Goal: Entertainment & Leisure: Consume media (video, audio)

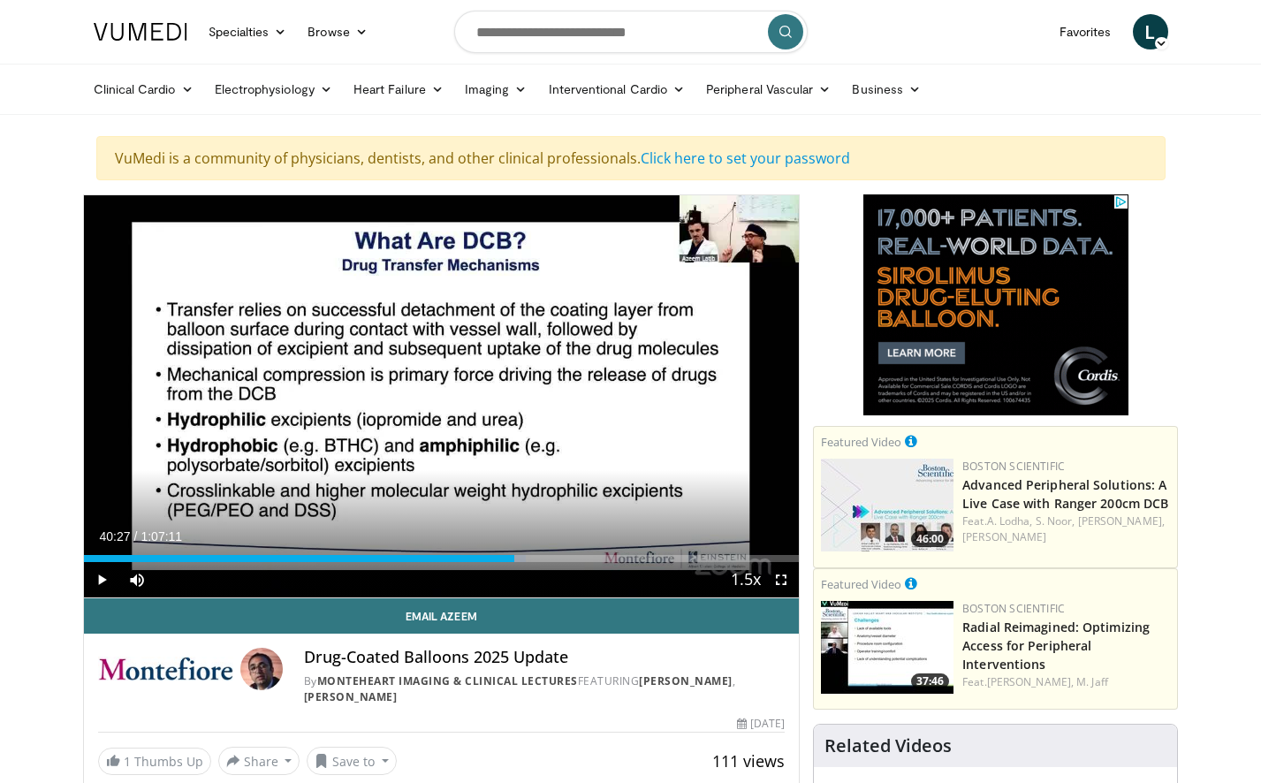
click at [1005, 41] on nav "Specialties Adult & Family Medicine Allergy, Asthma, Immunology Anesthesiology …" at bounding box center [631, 32] width 1096 height 64
click at [102, 579] on span "Video Player" at bounding box center [101, 579] width 35 height 35
click at [180, 577] on div "42%" at bounding box center [184, 579] width 50 height 6
click at [174, 580] on div "Volume Level" at bounding box center [166, 579] width 15 height 6
click at [782, 581] on span "Video Player" at bounding box center [780, 579] width 35 height 35
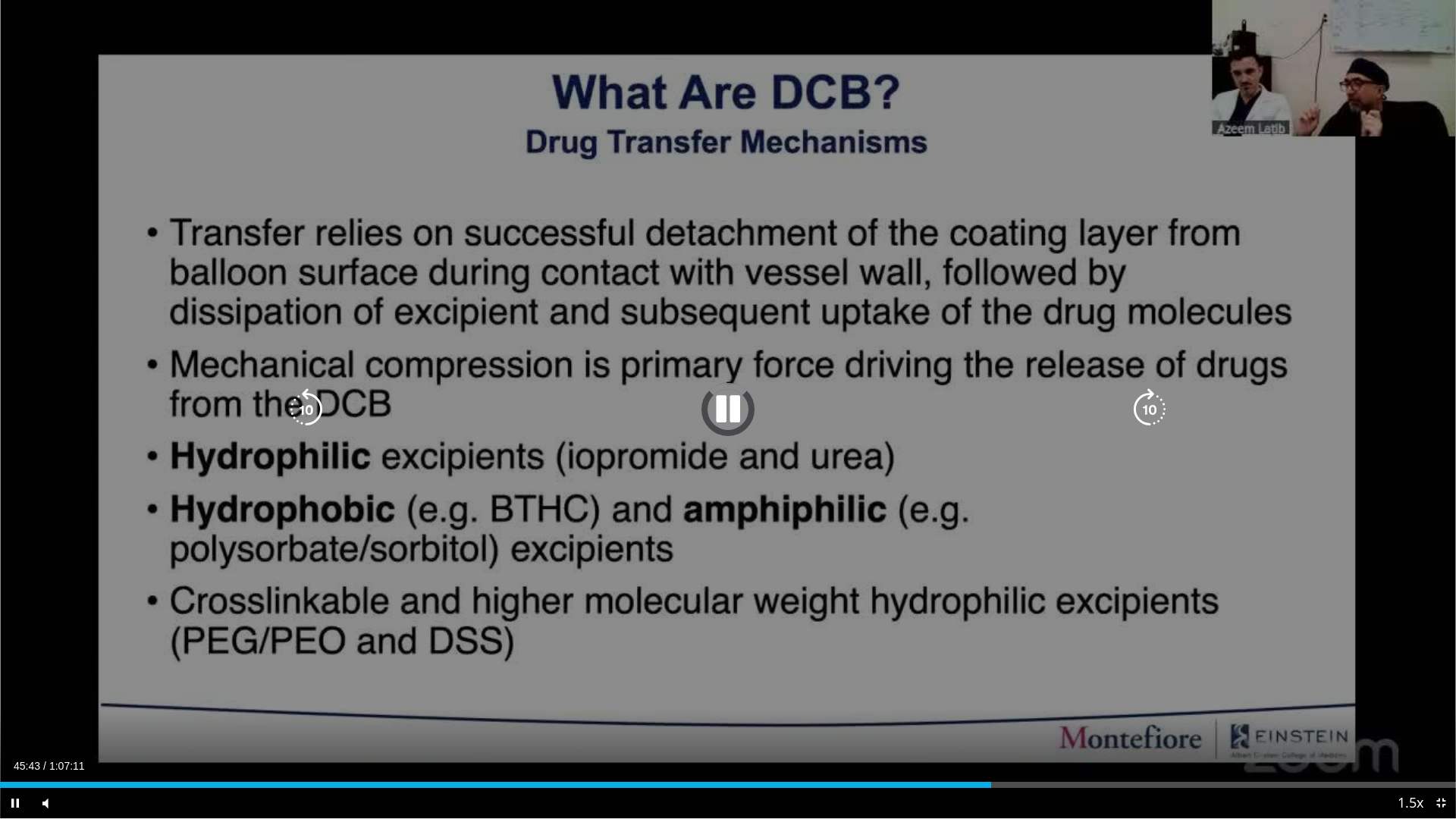
click at [306, 410] on icon "Video Player" at bounding box center [306, 409] width 42 height 42
click at [733, 411] on icon "Video Player" at bounding box center [727, 409] width 42 height 42
click at [728, 412] on icon "Video Player" at bounding box center [727, 409] width 42 height 42
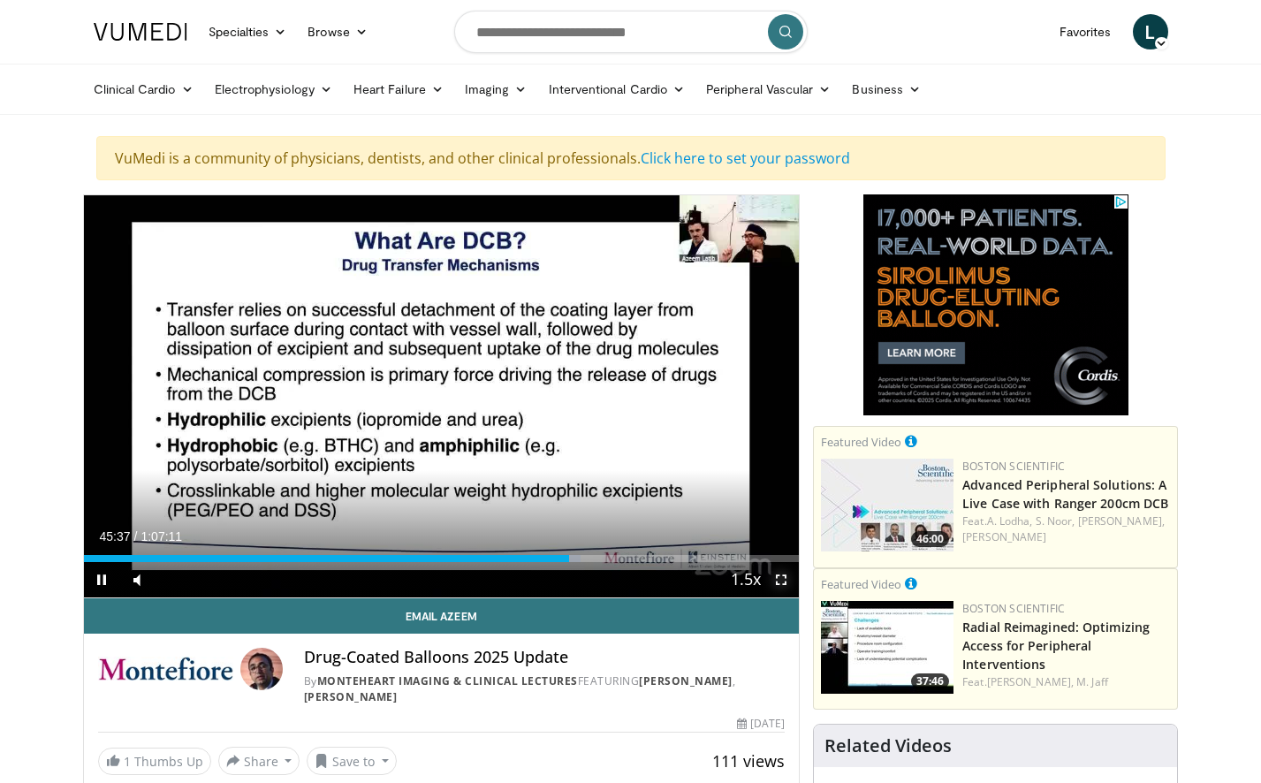
click at [779, 582] on span "Video Player" at bounding box center [780, 579] width 35 height 35
drag, startPoint x: 102, startPoint y: 580, endPoint x: 435, endPoint y: 571, distance: 332.3
click at [103, 580] on span "Video Player" at bounding box center [101, 579] width 35 height 35
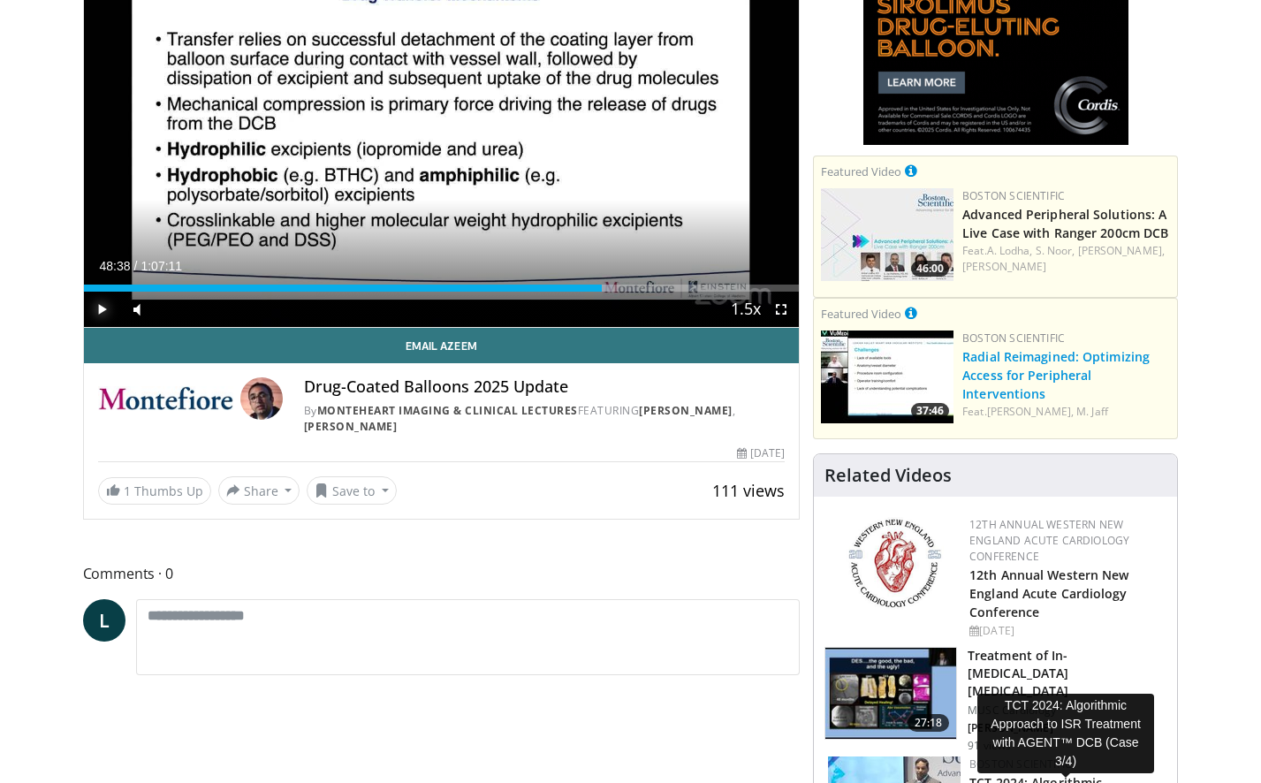
scroll to position [265, 0]
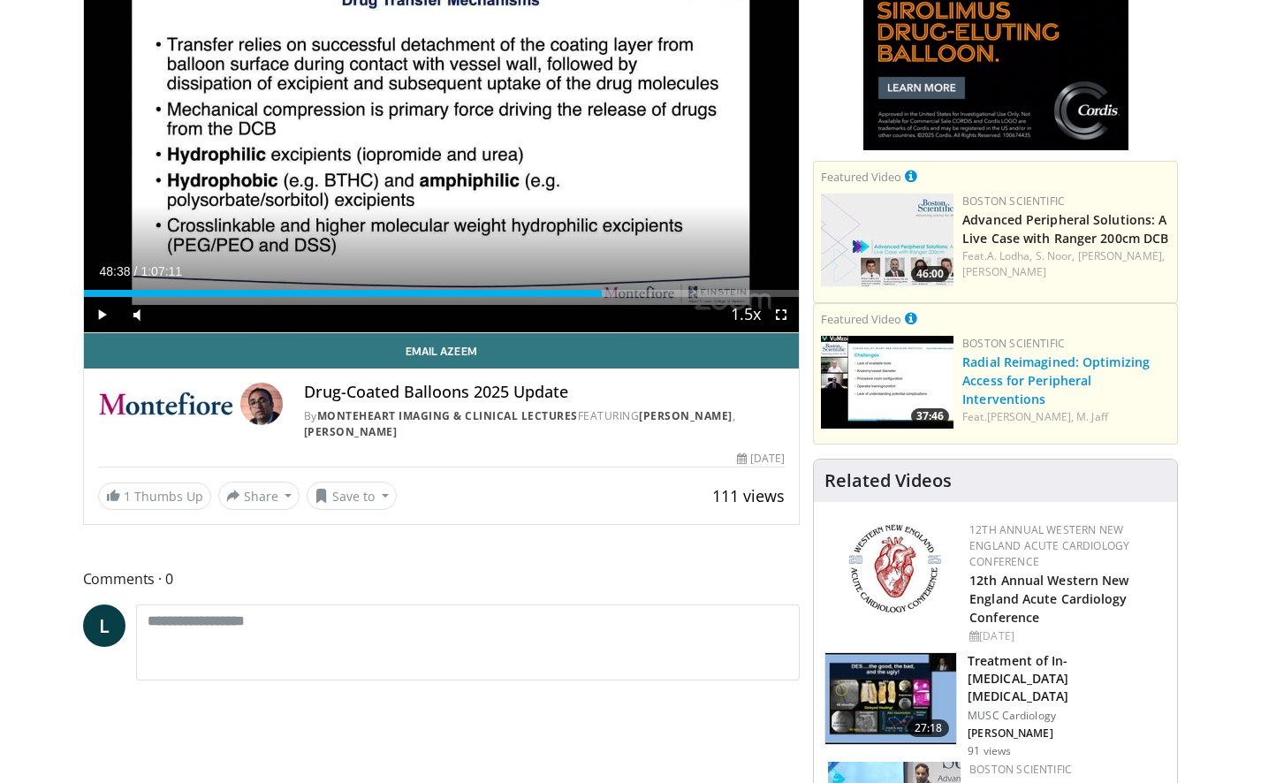
click at [1029, 362] on link "Radial Reimagined: Optimizing Access for Peripheral Interventions" at bounding box center [1055, 380] width 187 height 54
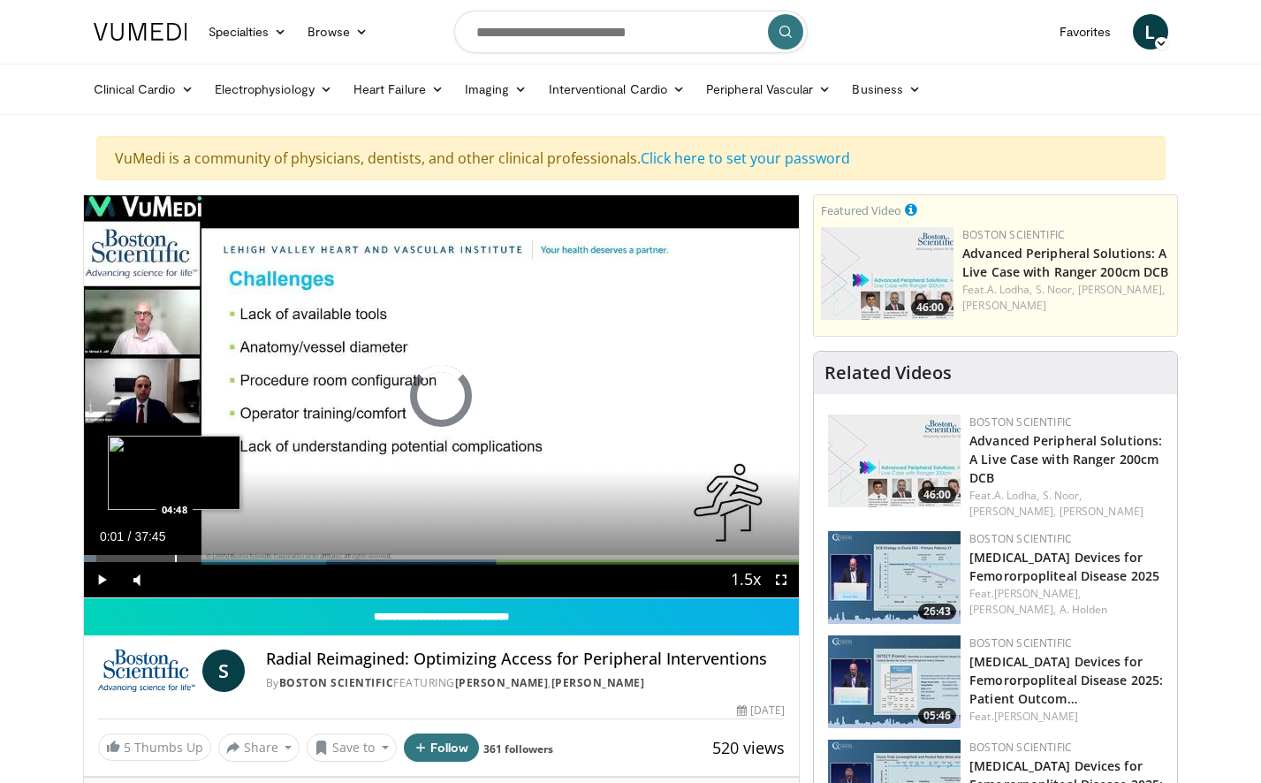
click at [174, 551] on div "Loaded : 1.75% 00:01 04:48" at bounding box center [442, 553] width 716 height 17
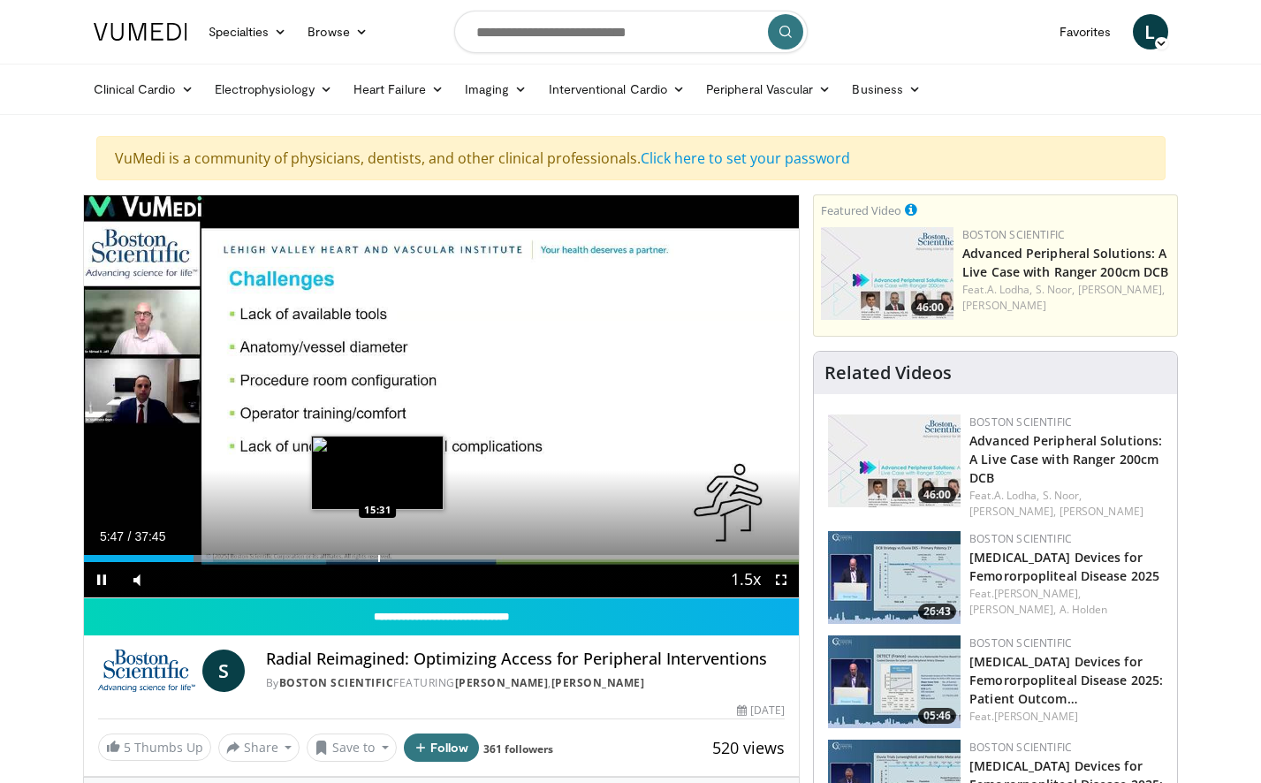
click at [378, 558] on div "Progress Bar" at bounding box center [379, 558] width 2 height 7
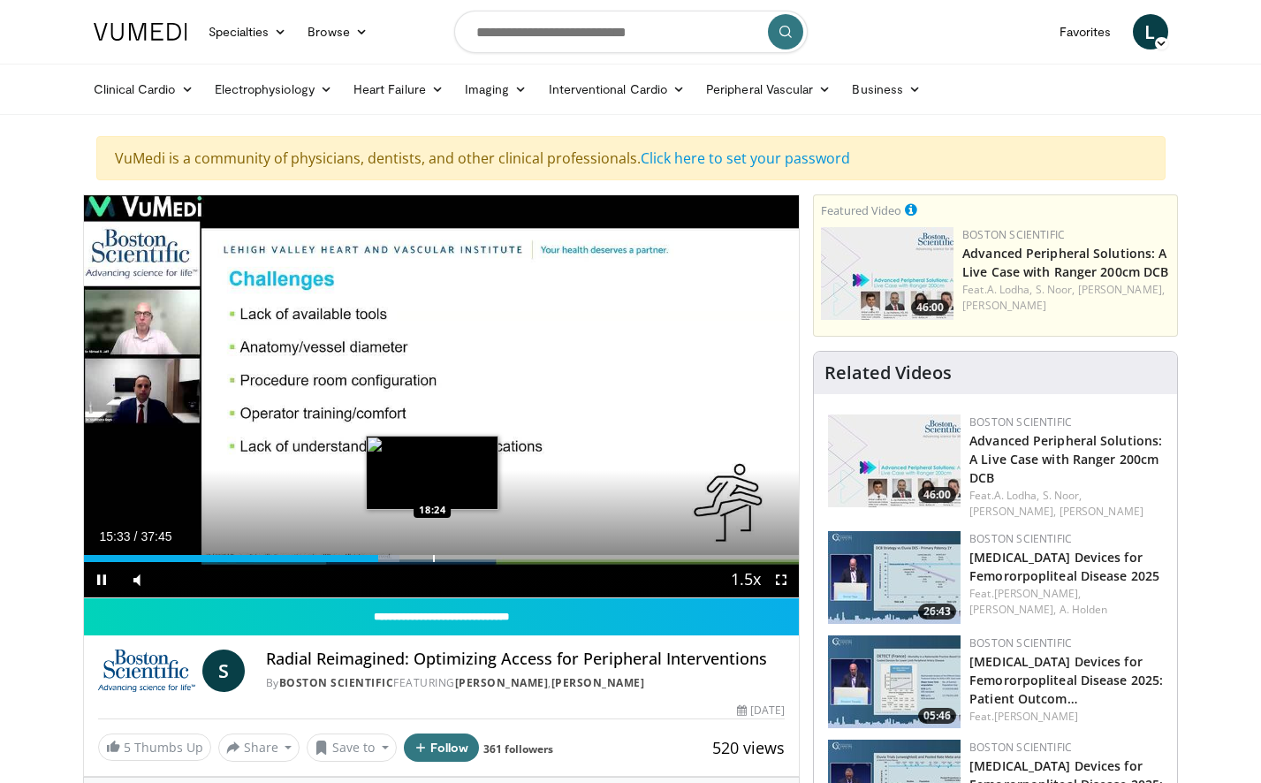
click at [433, 558] on div "Progress Bar" at bounding box center [434, 558] width 2 height 7
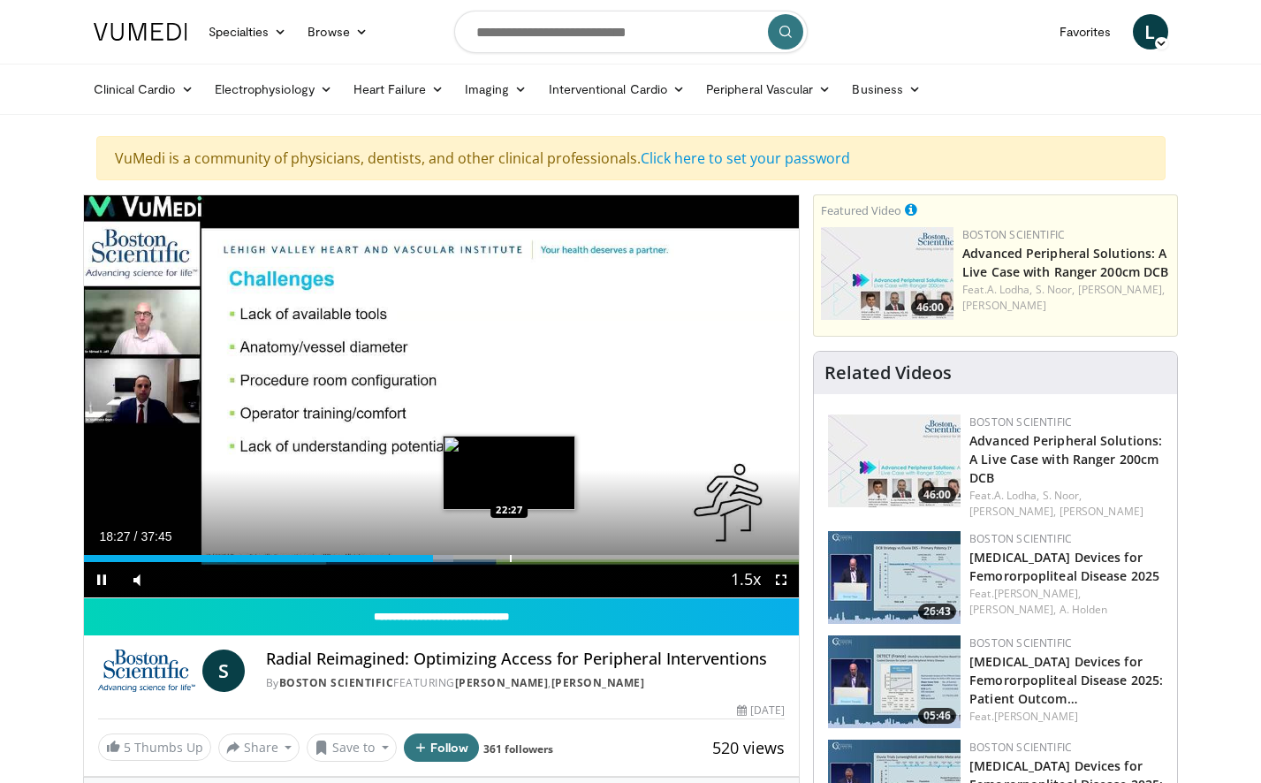
click at [511, 558] on div "Progress Bar" at bounding box center [511, 558] width 2 height 7
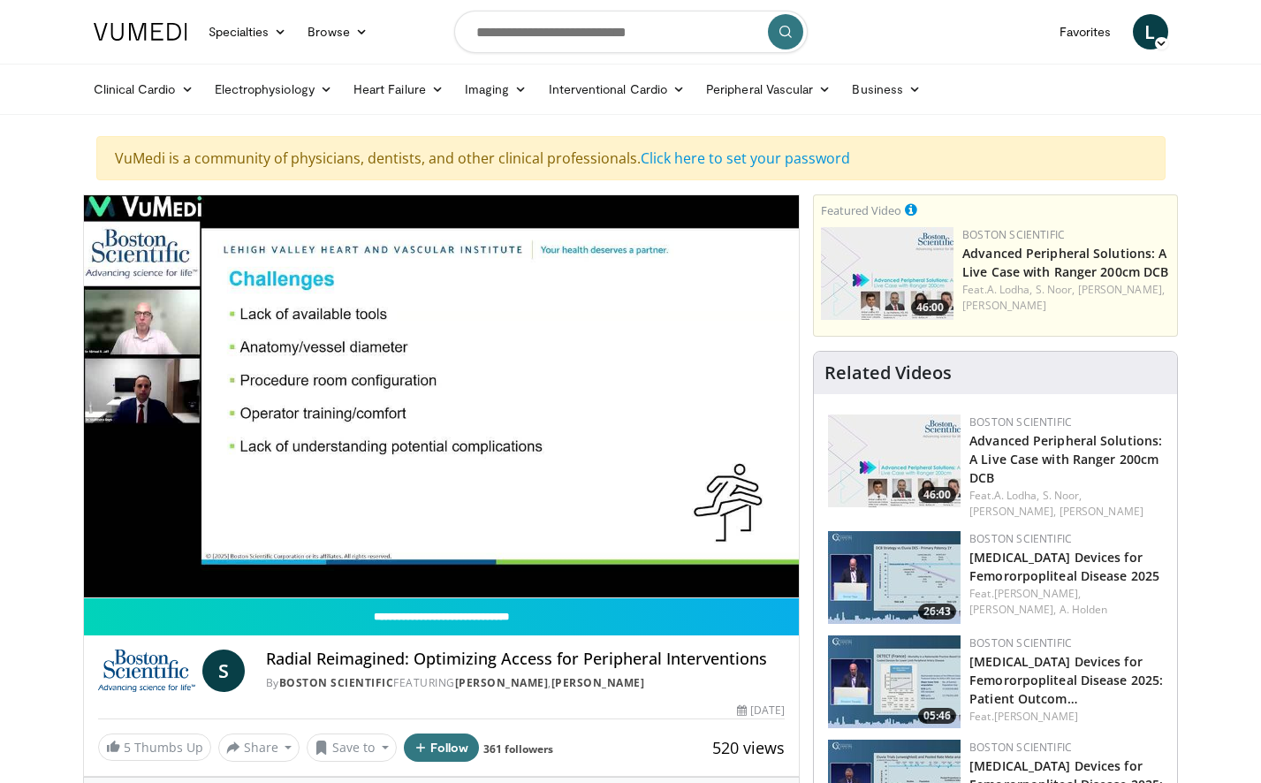
click at [575, 553] on video-js "**********" at bounding box center [442, 396] width 716 height 403
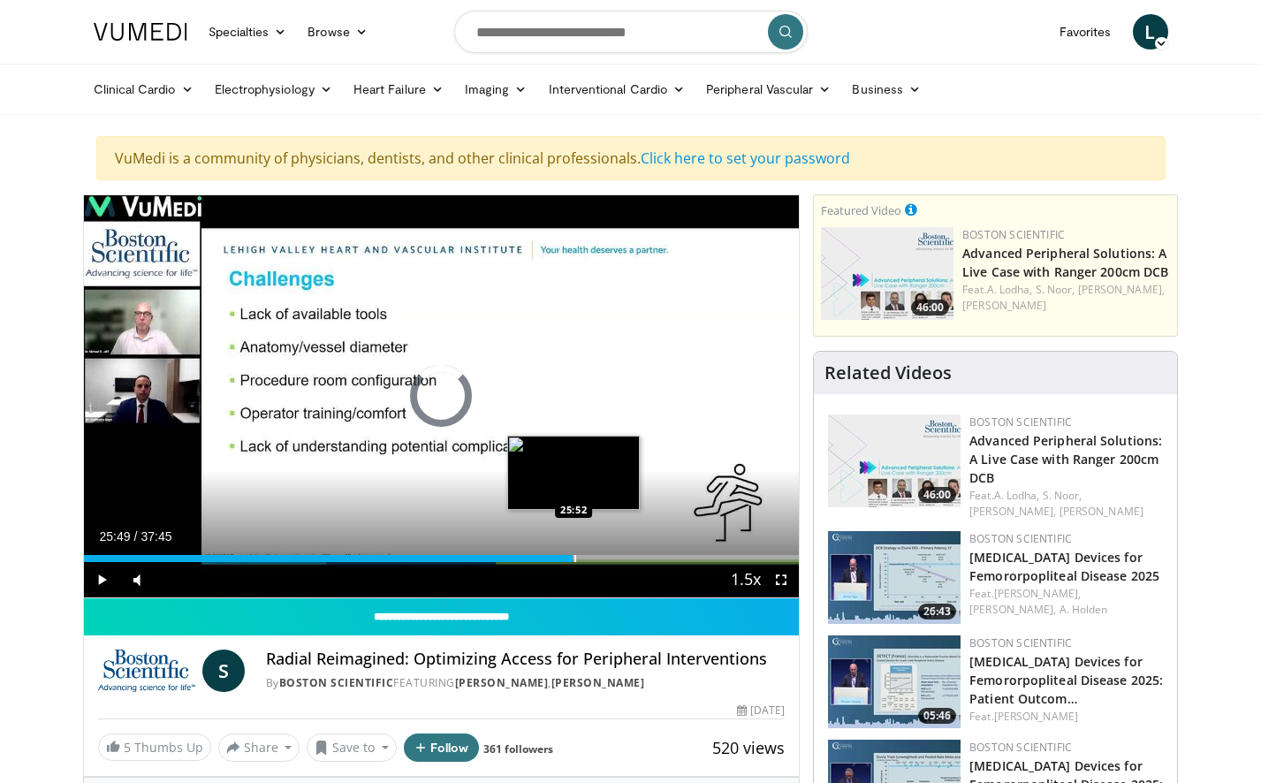
click at [574, 560] on div "Progress Bar" at bounding box center [575, 558] width 2 height 7
click at [559, 558] on div "Progress Bar" at bounding box center [560, 558] width 2 height 7
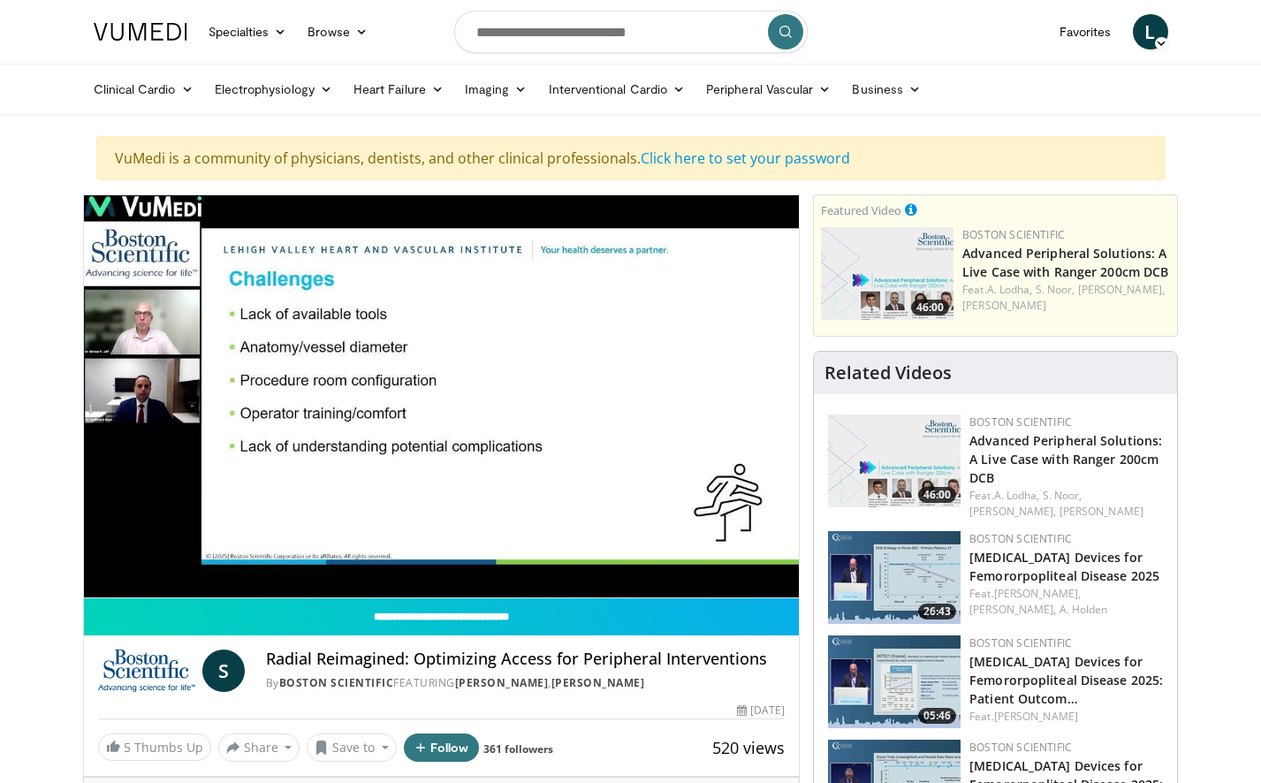
click at [539, 560] on div "10 seconds Tap to unmute" at bounding box center [442, 396] width 716 height 402
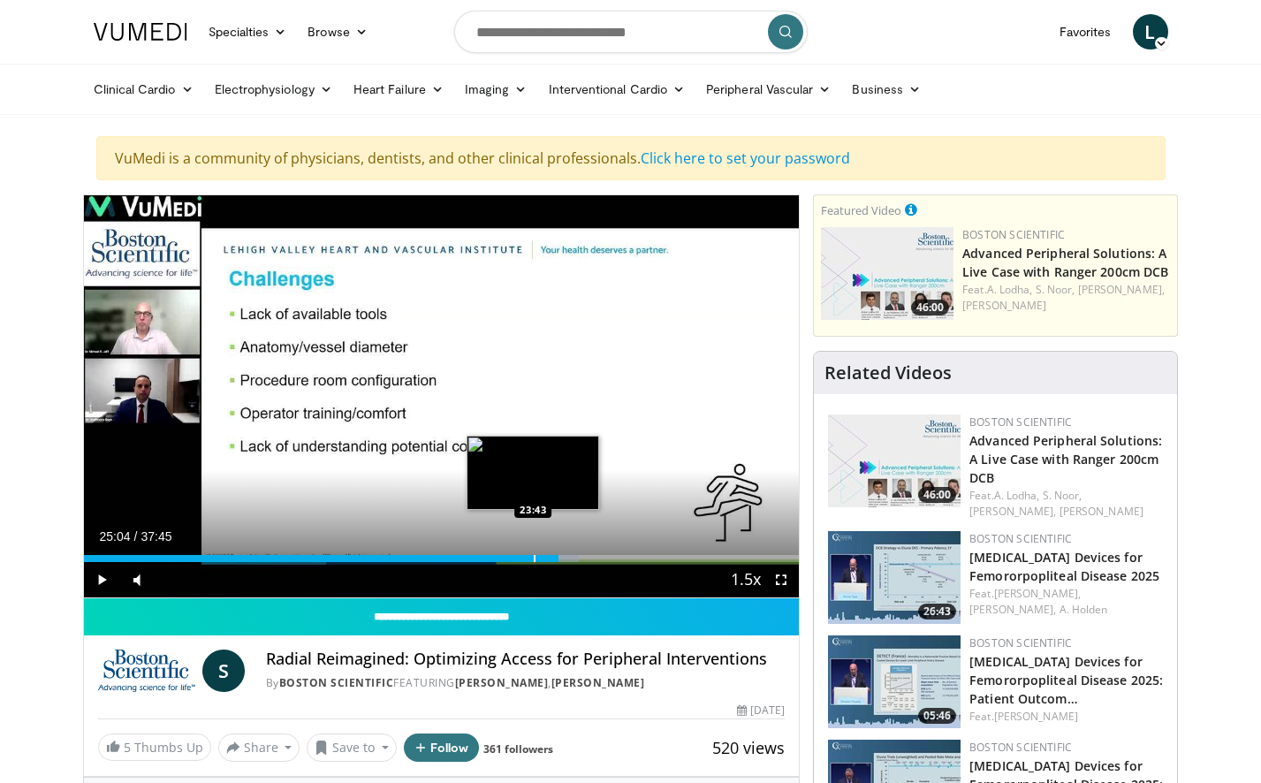
click at [534, 559] on div "Progress Bar" at bounding box center [535, 558] width 2 height 7
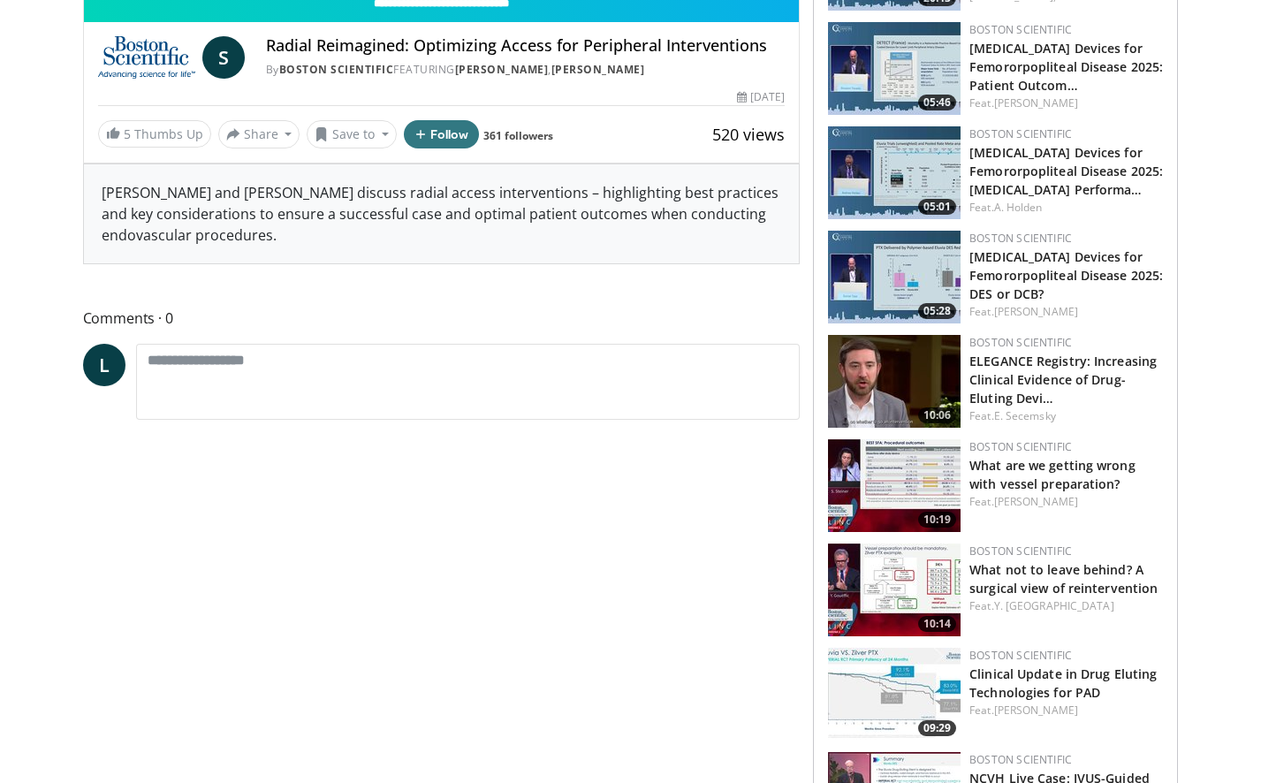
scroll to position [618, 0]
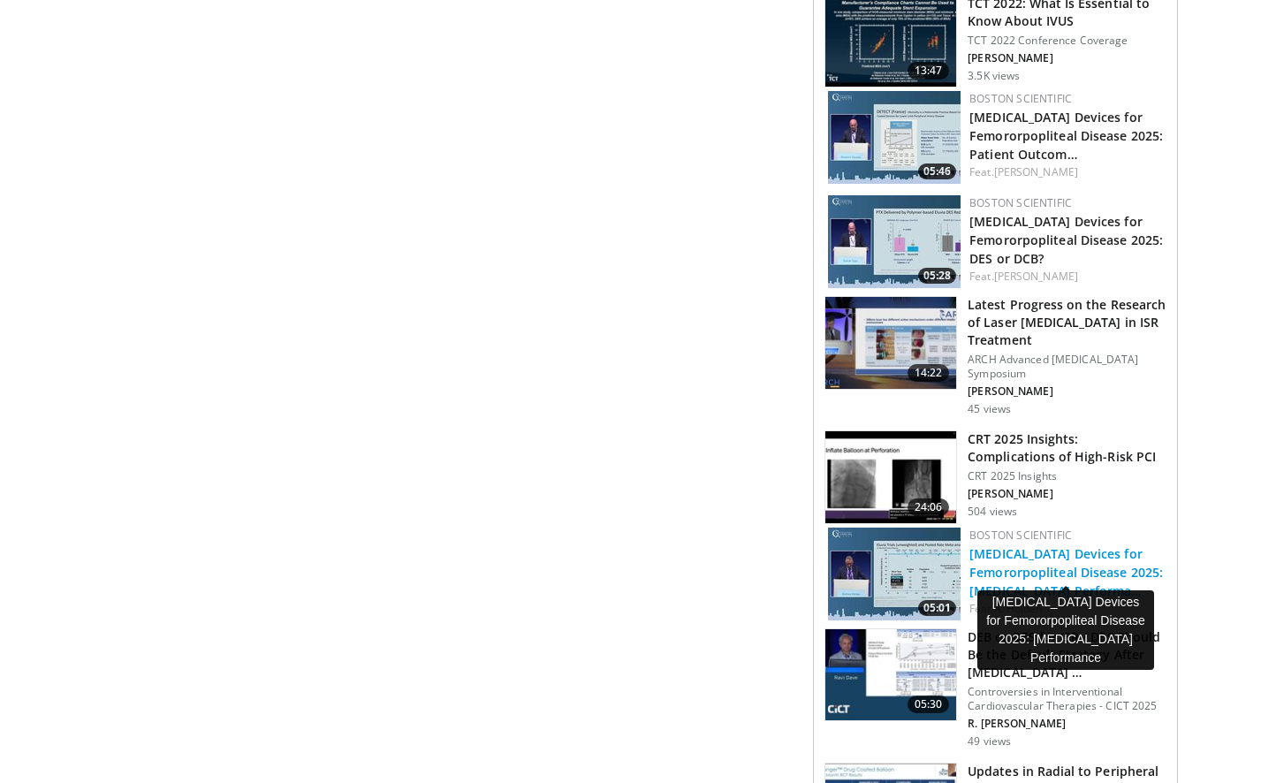
scroll to position [1767, 0]
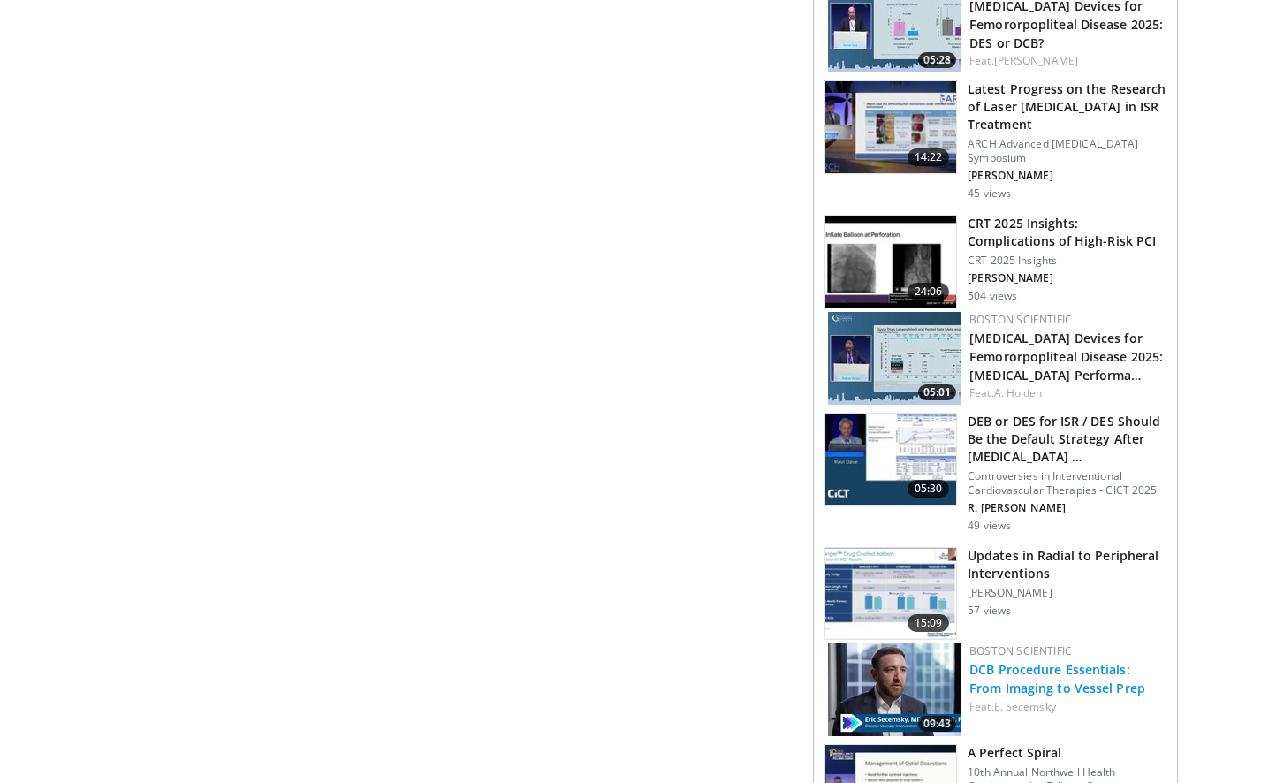
click at [1005, 664] on link "DCB Procedure Essentials: From Imaging to Vessel Prep" at bounding box center [1057, 678] width 176 height 35
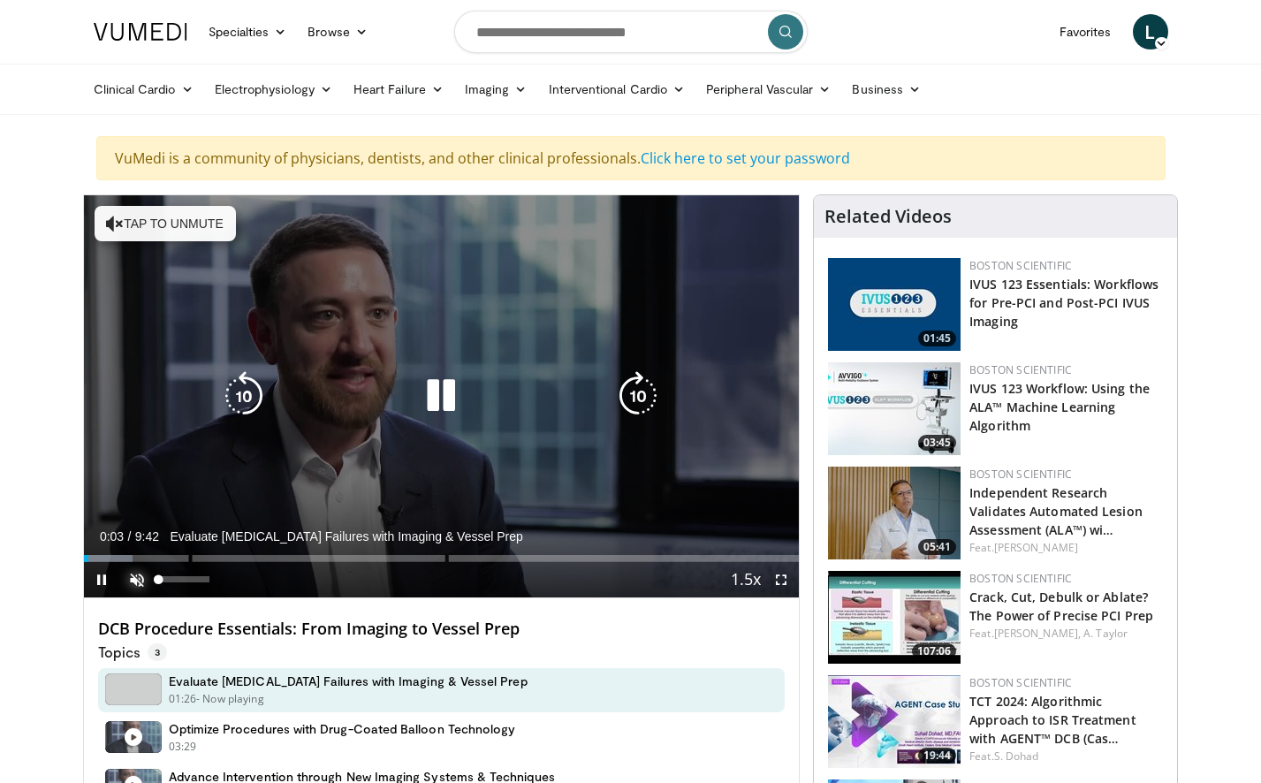
click at [137, 580] on span "Video Player" at bounding box center [136, 579] width 35 height 35
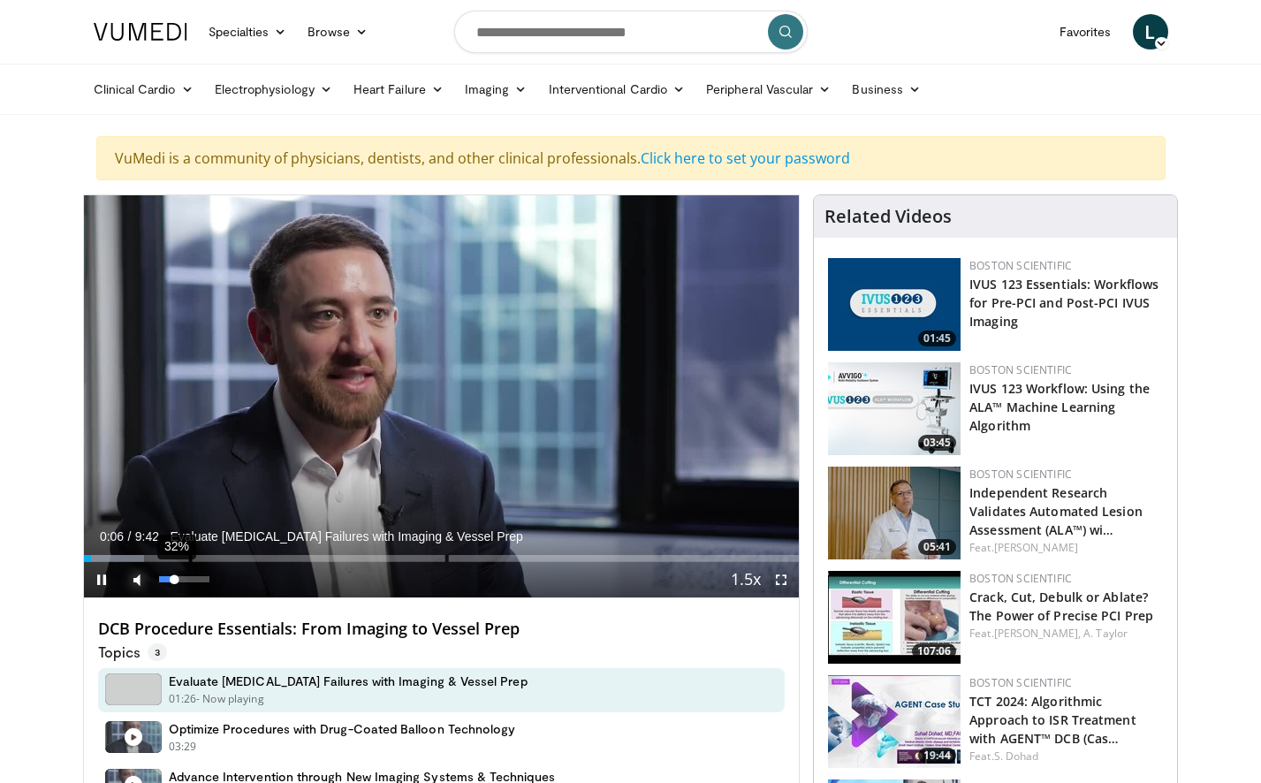
drag, startPoint x: 175, startPoint y: 580, endPoint x: 195, endPoint y: 586, distance: 21.0
click at [176, 580] on div "32%" at bounding box center [184, 579] width 50 height 6
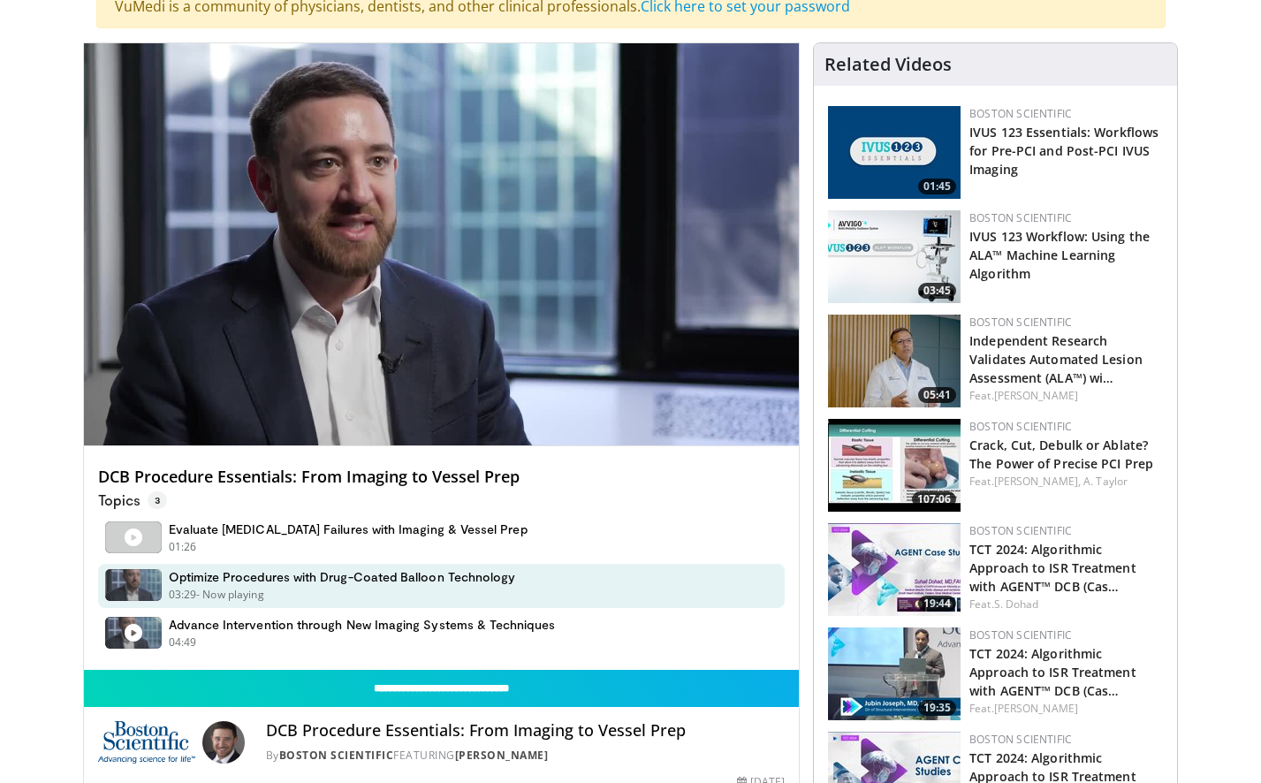
scroll to position [177, 0]
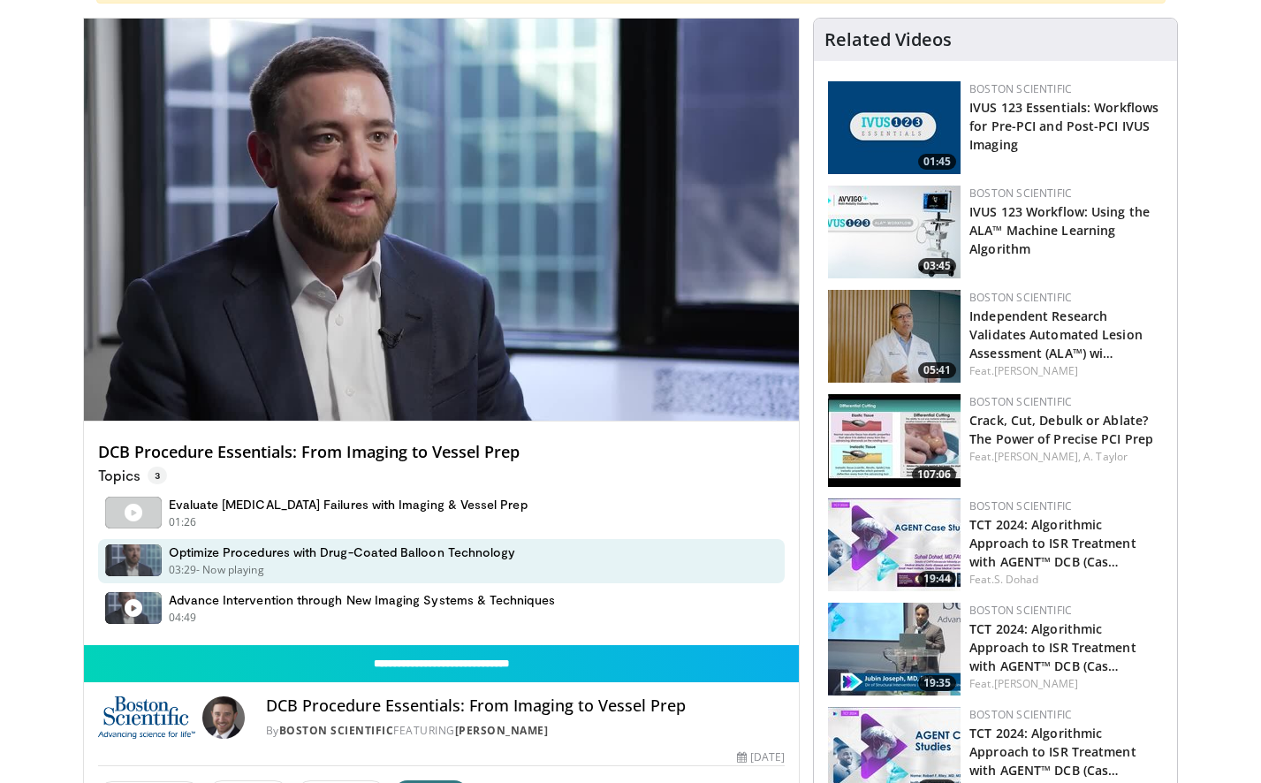
click at [472, 378] on div "10 seconds Tap to unmute" at bounding box center [442, 220] width 716 height 402
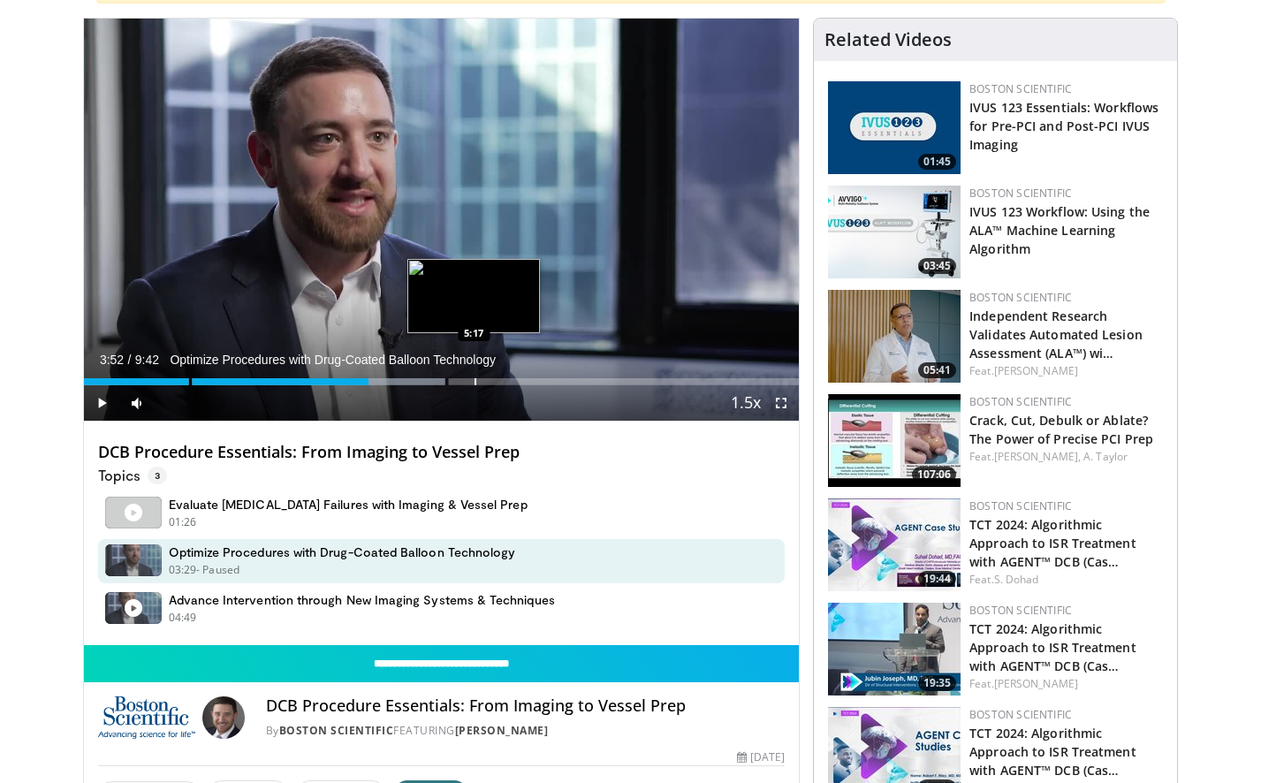
click at [474, 383] on div "Progress Bar" at bounding box center [475, 381] width 2 height 7
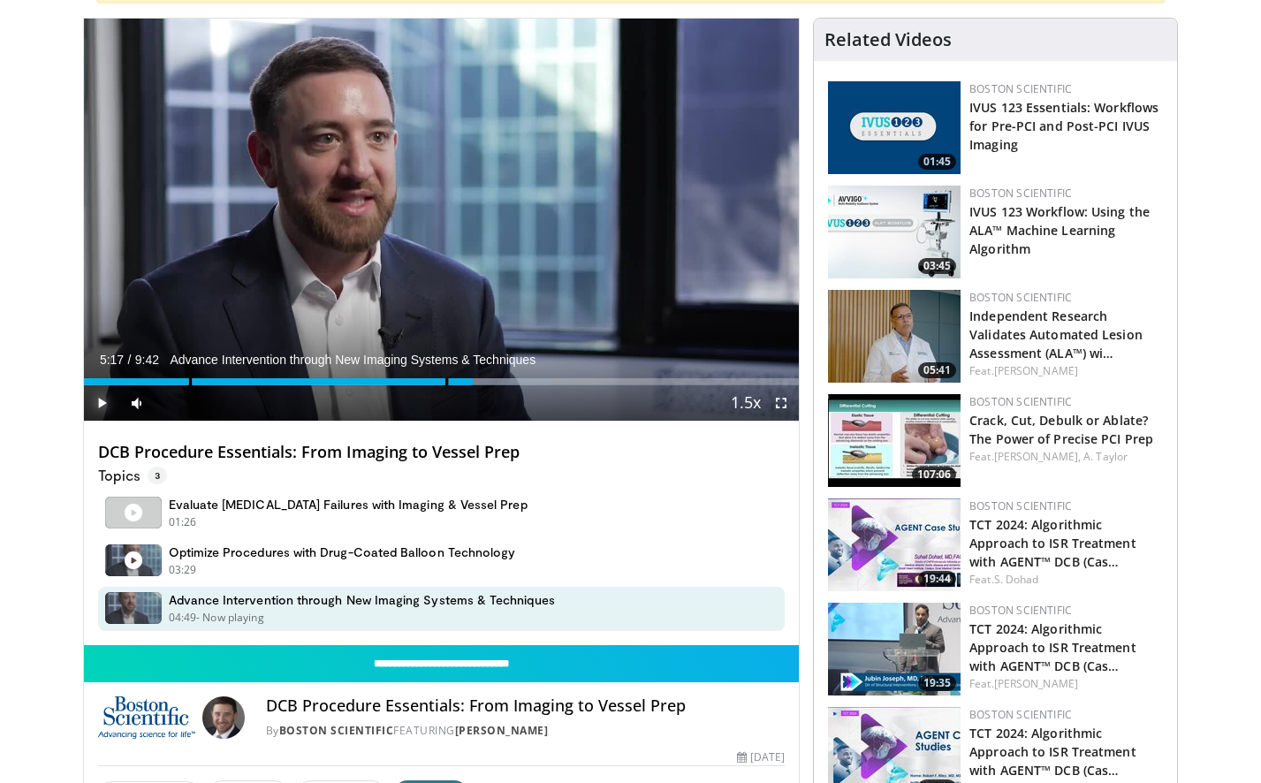
click at [100, 402] on span "Video Player" at bounding box center [101, 402] width 35 height 35
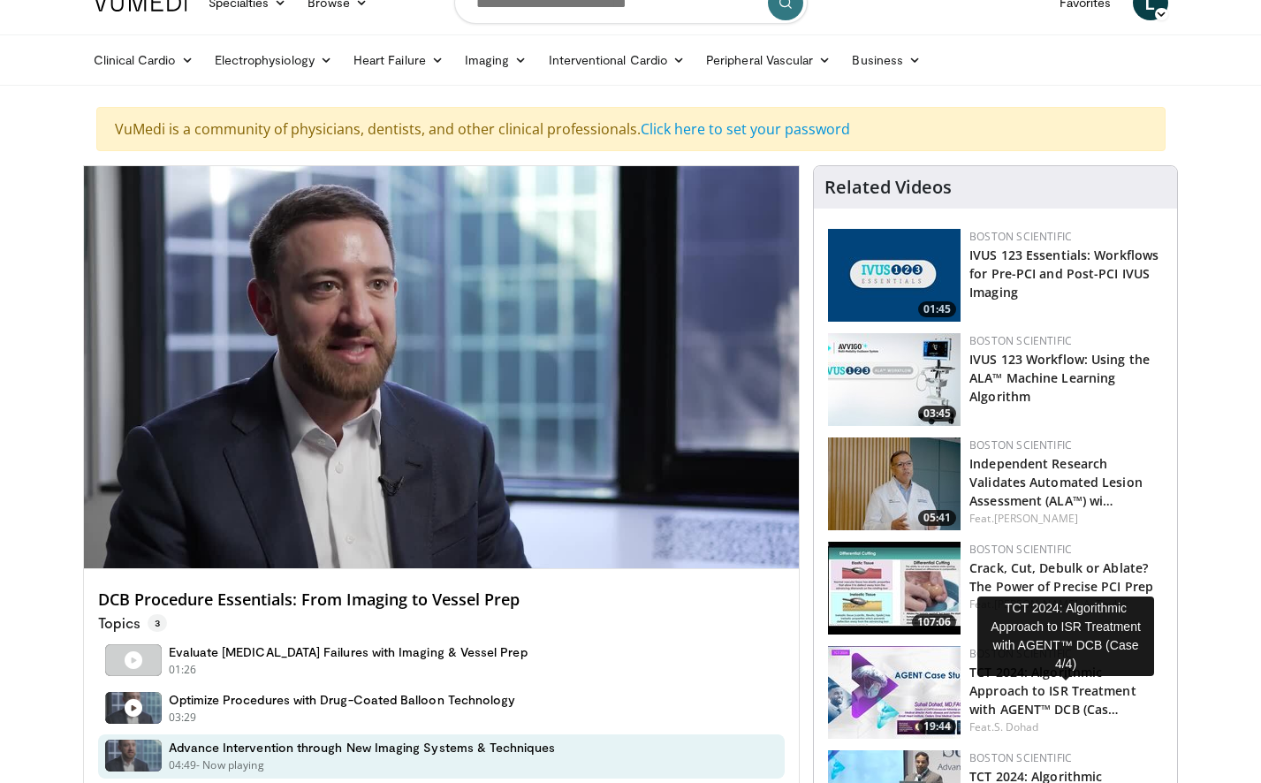
scroll to position [0, 0]
